Goal: Information Seeking & Learning: Learn about a topic

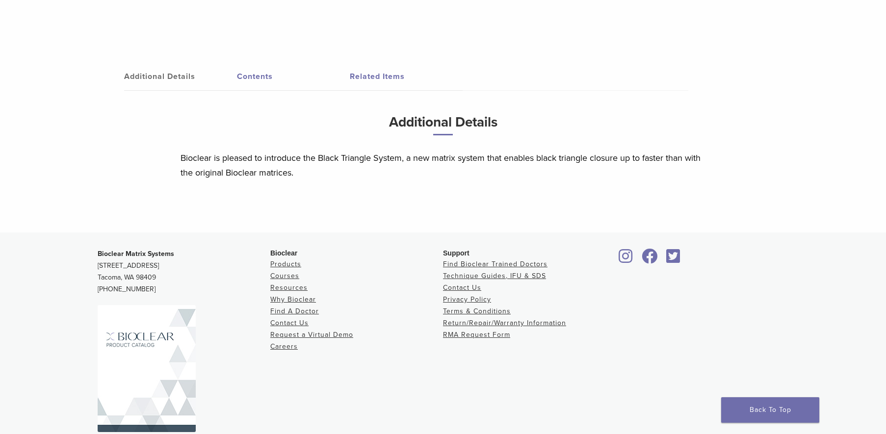
scroll to position [498, 0]
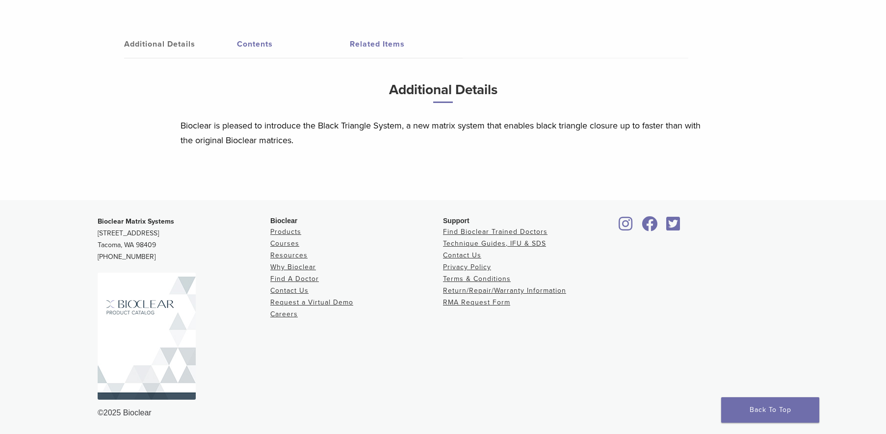
click at [261, 42] on link "Contents" at bounding box center [293, 43] width 113 height 27
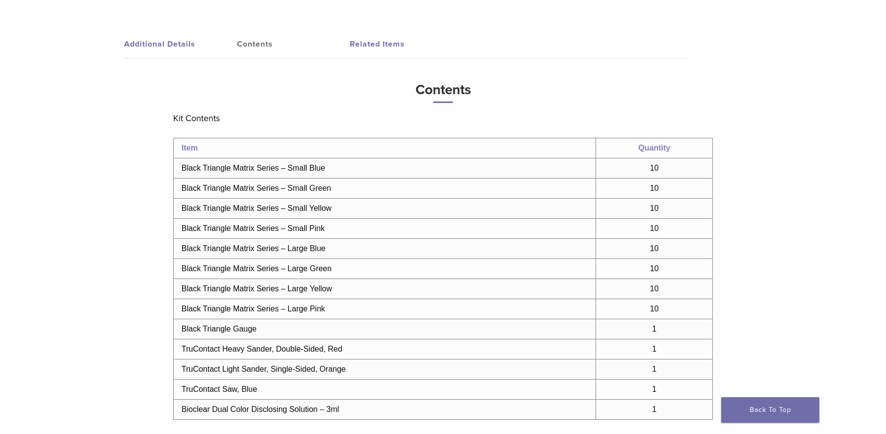
click at [369, 43] on link "Related Items" at bounding box center [406, 43] width 113 height 27
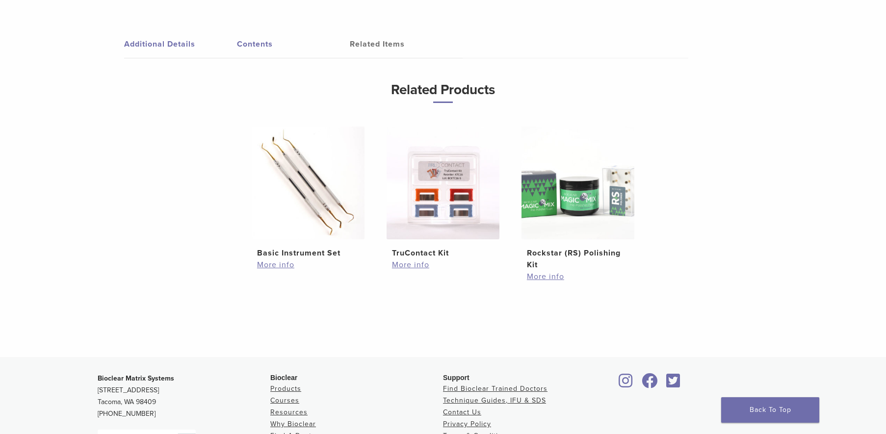
click at [255, 54] on link "Contents" at bounding box center [293, 43] width 113 height 27
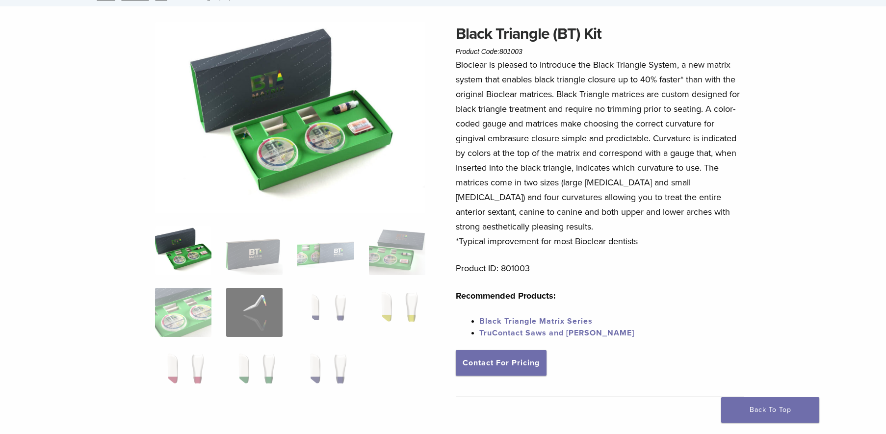
scroll to position [0, 0]
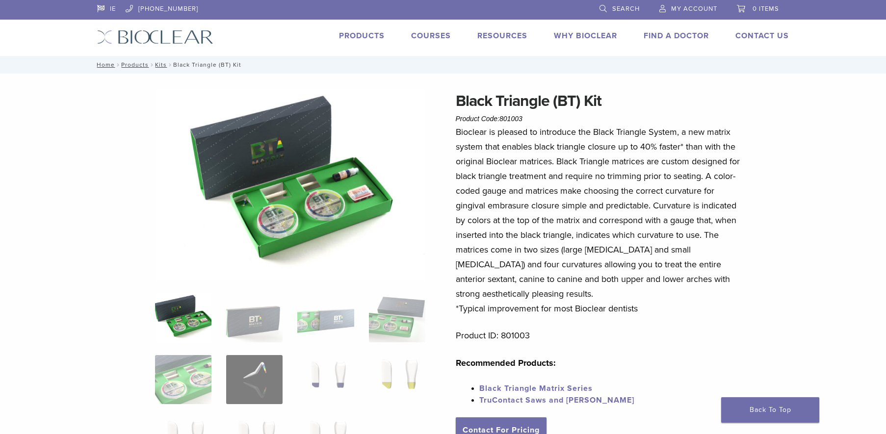
click at [352, 36] on link "Products" at bounding box center [362, 36] width 46 height 10
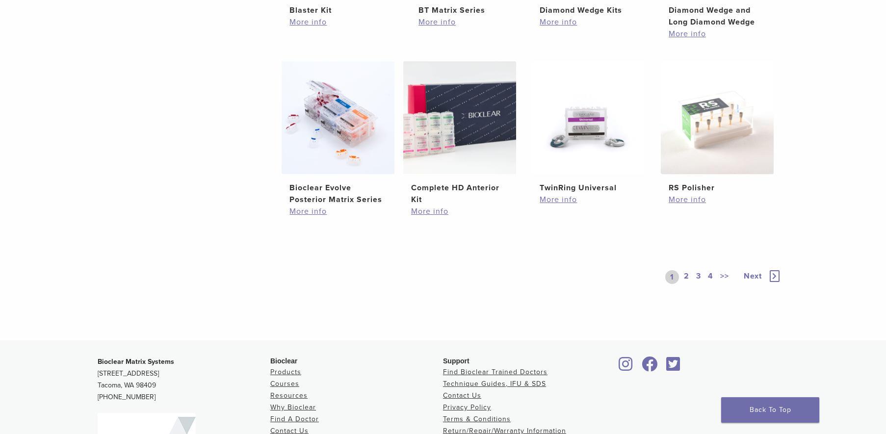
scroll to position [713, 0]
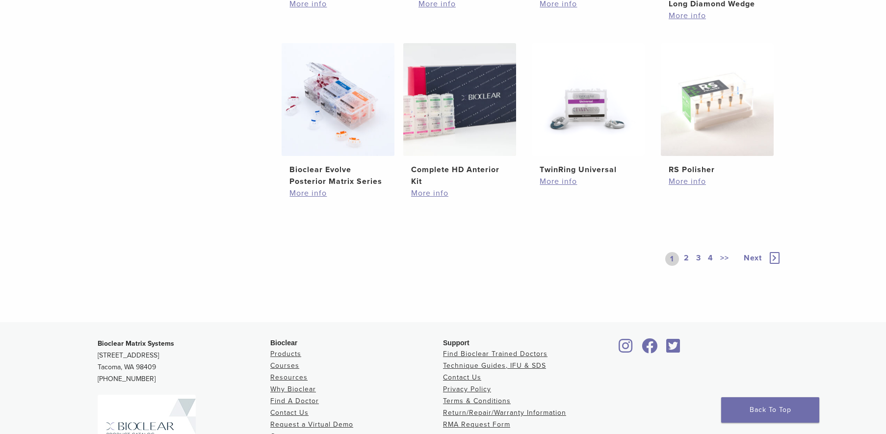
click at [762, 254] on link "Next" at bounding box center [758, 259] width 48 height 14
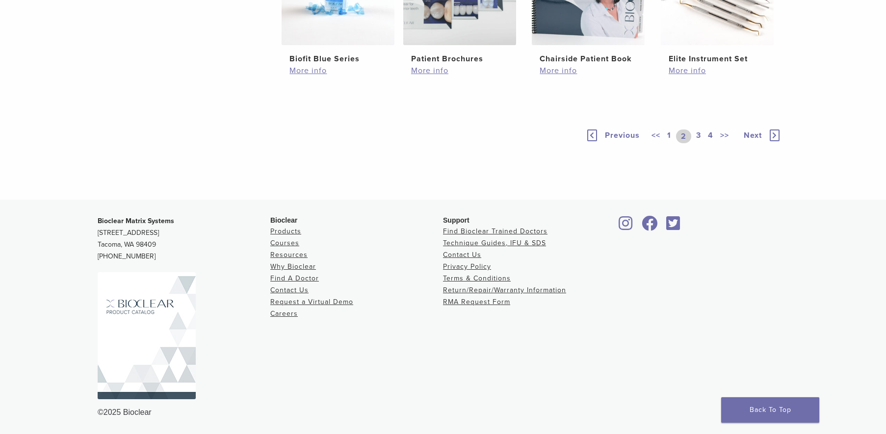
scroll to position [762, 0]
click at [773, 141] on icon at bounding box center [775, 135] width 10 height 12
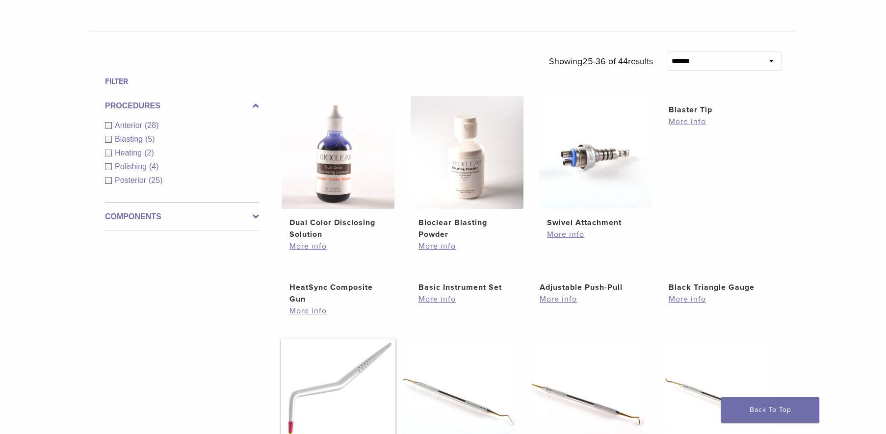
scroll to position [309, 0]
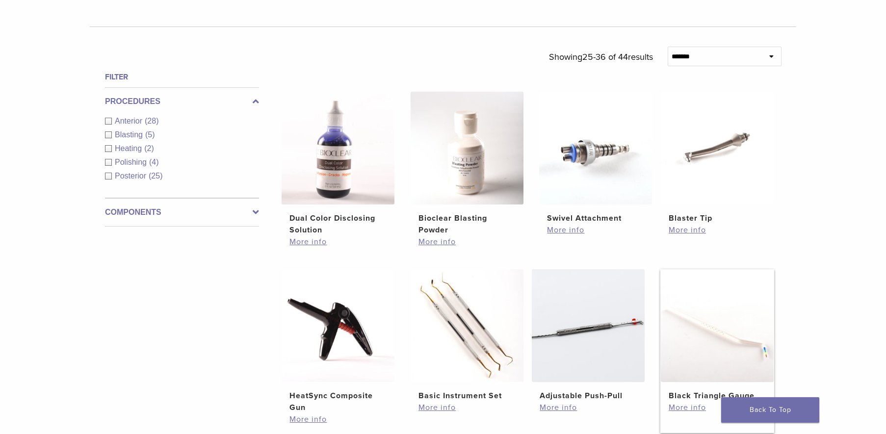
click at [719, 304] on img at bounding box center [717, 325] width 113 height 113
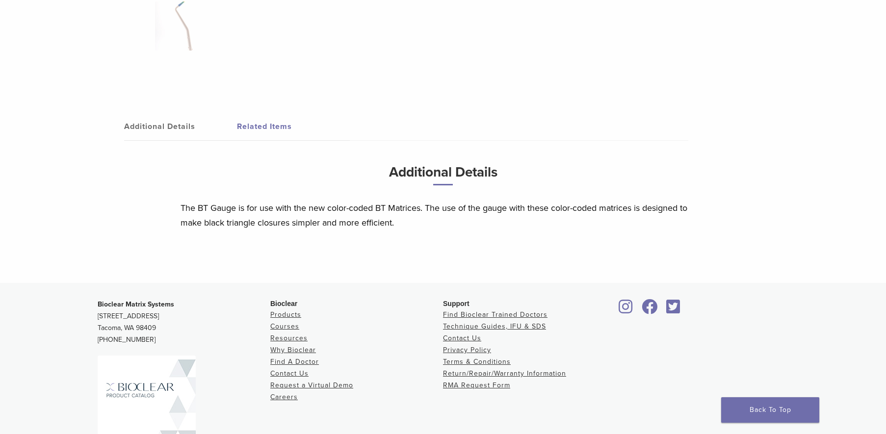
scroll to position [397, 0]
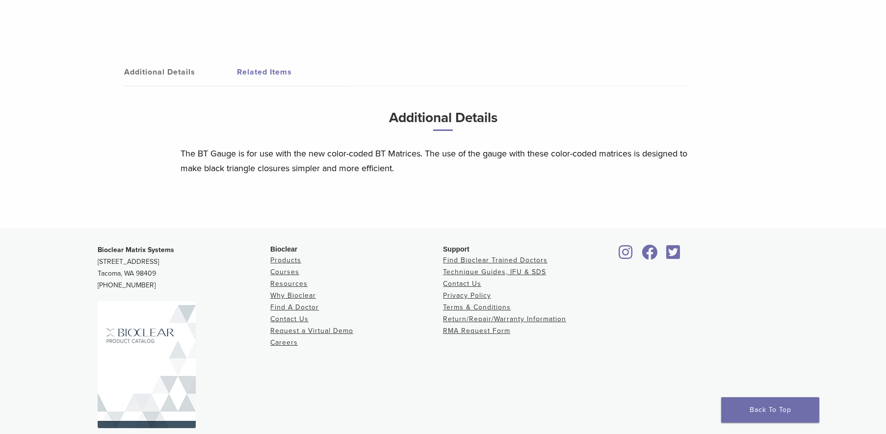
click at [157, 66] on link "Additional Details" at bounding box center [180, 71] width 113 height 27
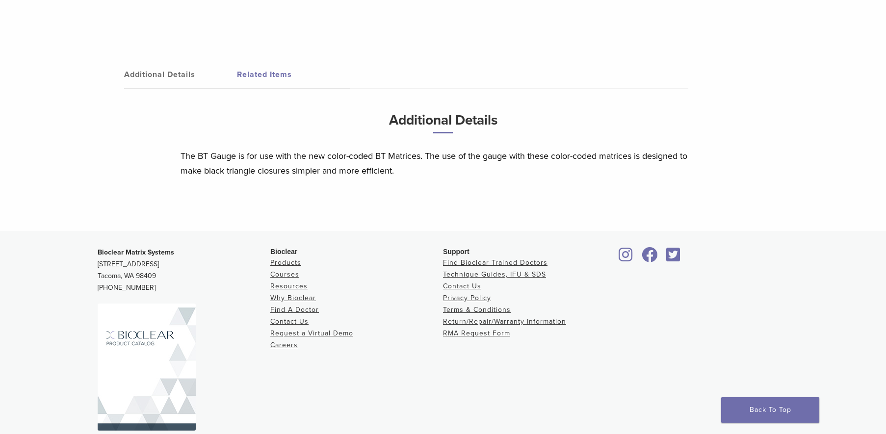
click at [174, 71] on link "Additional Details" at bounding box center [180, 74] width 113 height 27
click at [180, 75] on link "Additional Details" at bounding box center [180, 74] width 113 height 27
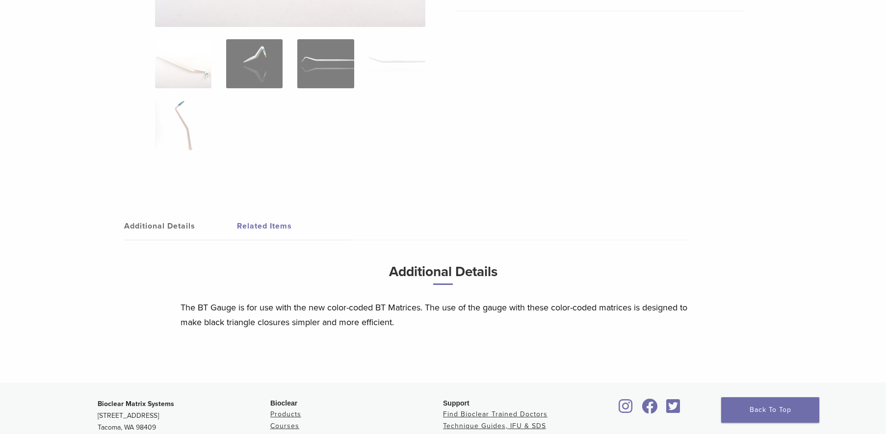
scroll to position [239, 0]
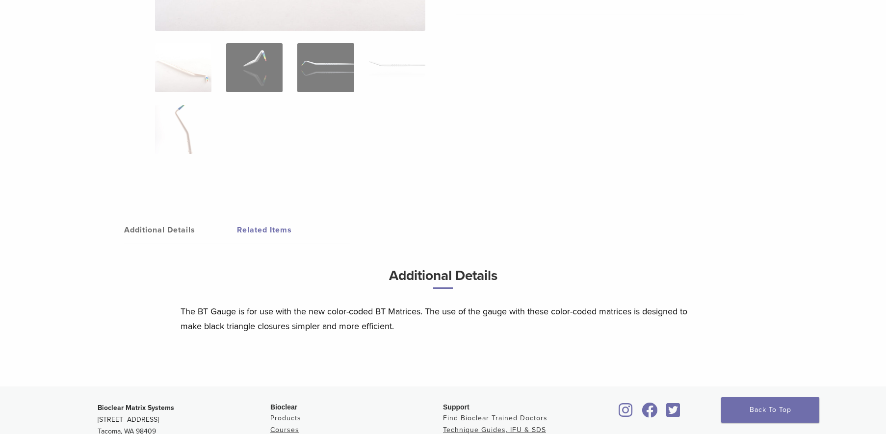
click at [159, 233] on link "Additional Details" at bounding box center [180, 229] width 113 height 27
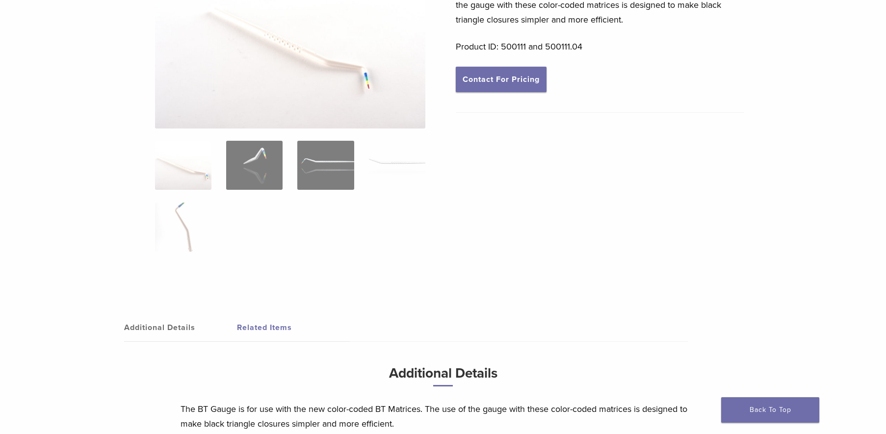
scroll to position [70, 0]
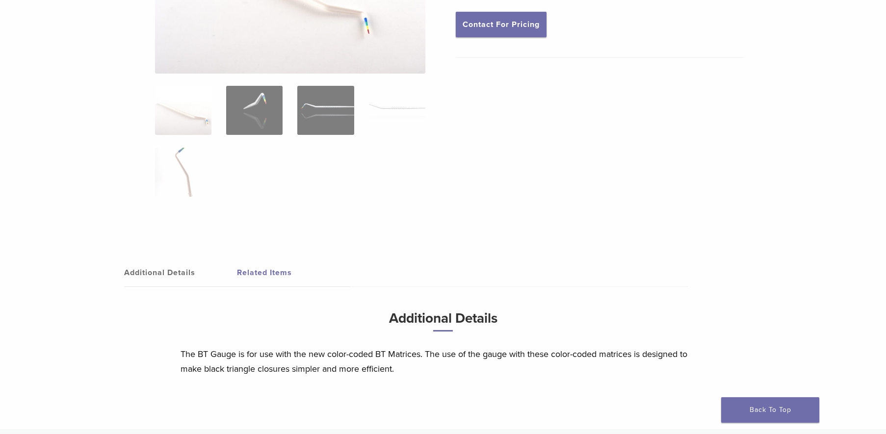
click at [189, 277] on link "Additional Details" at bounding box center [180, 272] width 113 height 27
click at [171, 268] on link "Additional Details" at bounding box center [180, 272] width 113 height 27
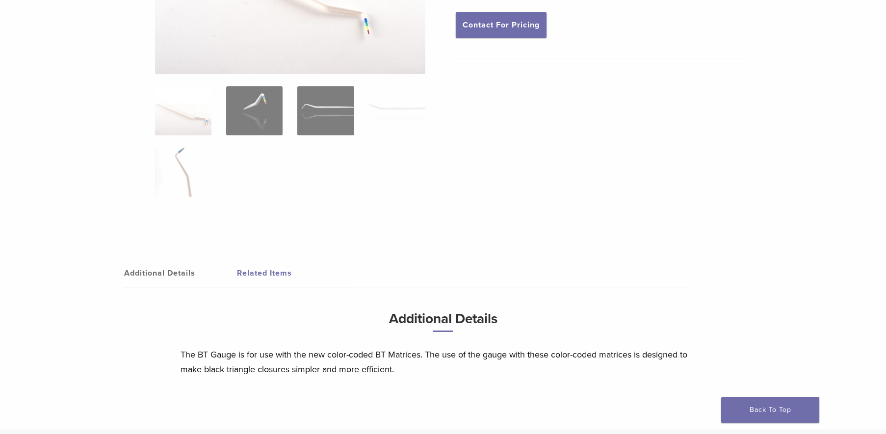
click at [171, 268] on link "Additional Details" at bounding box center [180, 272] width 113 height 27
click at [289, 263] on link "Related Items" at bounding box center [293, 272] width 113 height 27
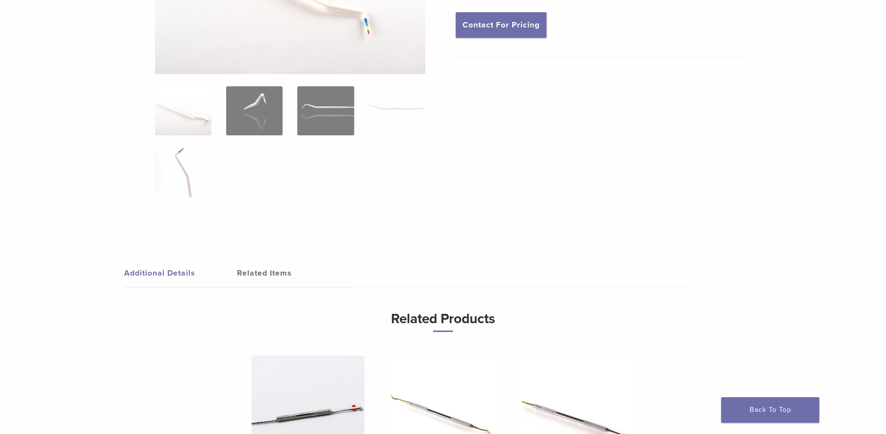
click at [176, 269] on link "Additional Details" at bounding box center [180, 272] width 113 height 27
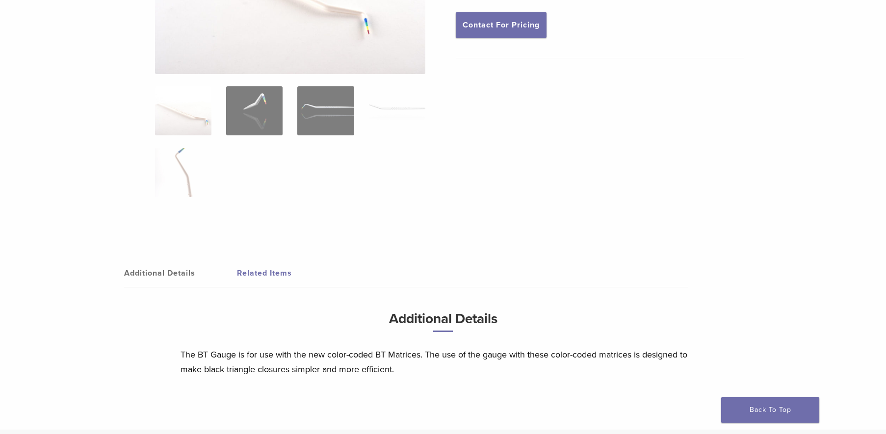
click at [176, 269] on link "Additional Details" at bounding box center [180, 272] width 113 height 27
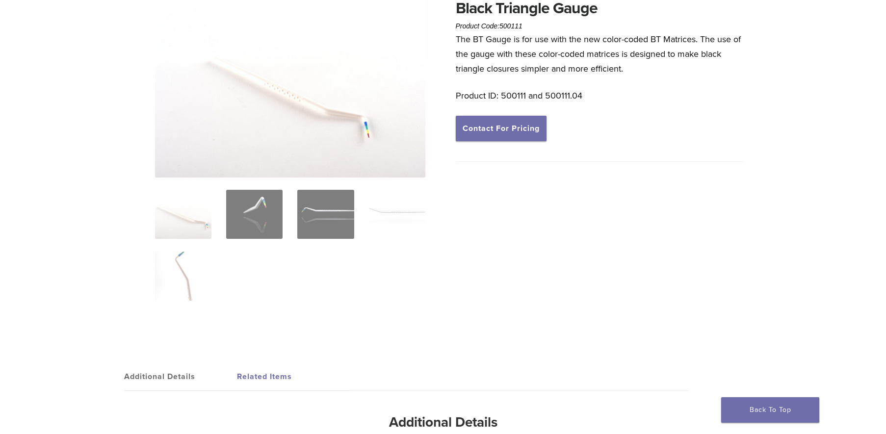
scroll to position [43, 0]
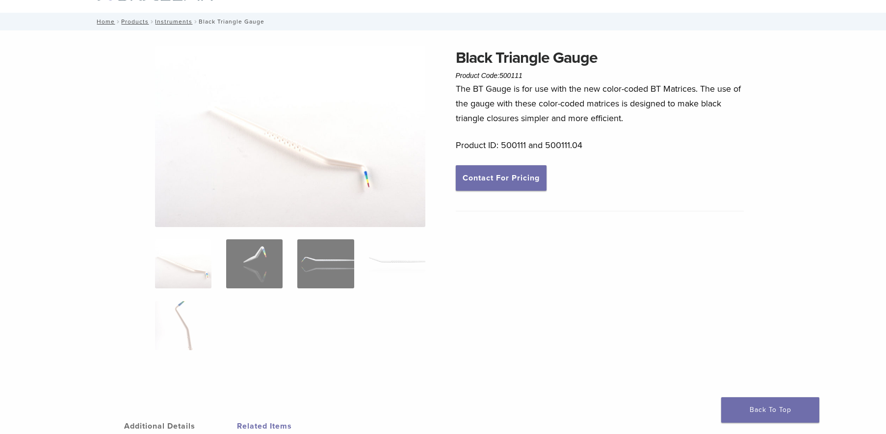
click at [253, 273] on img at bounding box center [254, 263] width 56 height 49
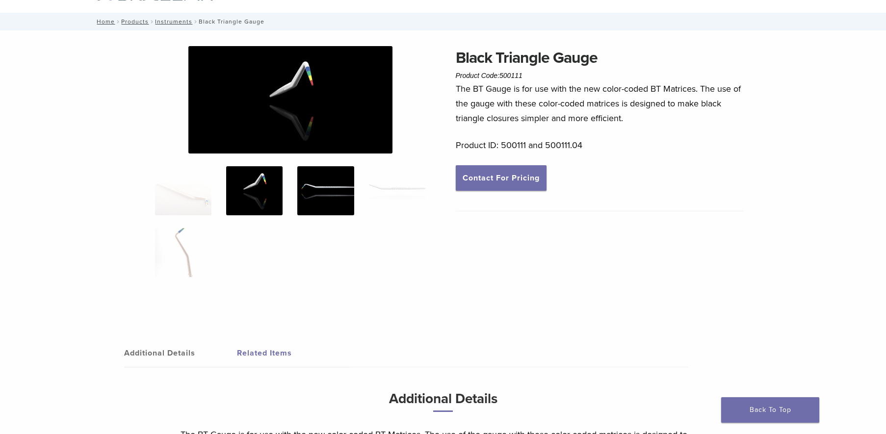
click at [337, 179] on img at bounding box center [325, 190] width 56 height 49
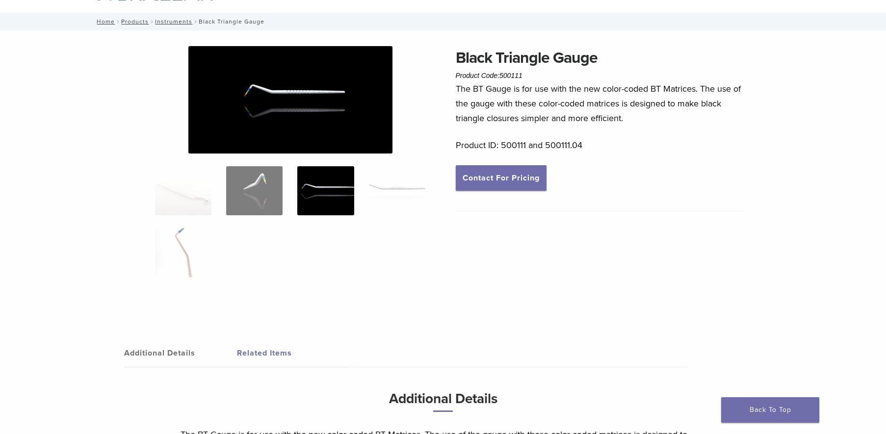
click at [387, 201] on img at bounding box center [397, 190] width 56 height 49
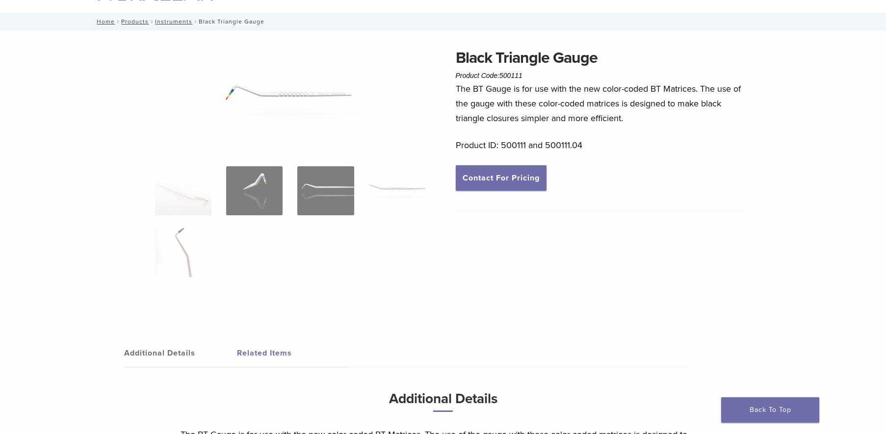
scroll to position [45, 0]
